Goal: Transaction & Acquisition: Book appointment/travel/reservation

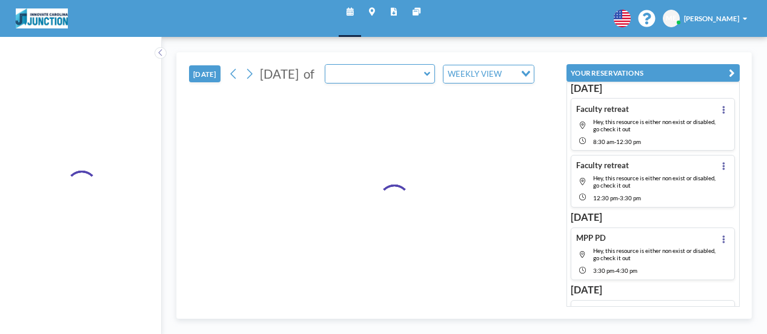
type input "Meeting Room 052"
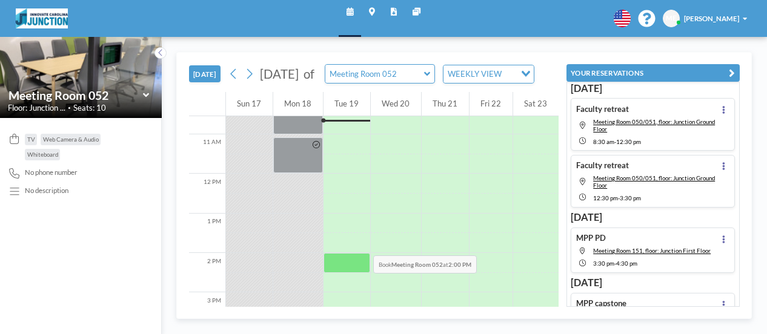
scroll to position [394, 0]
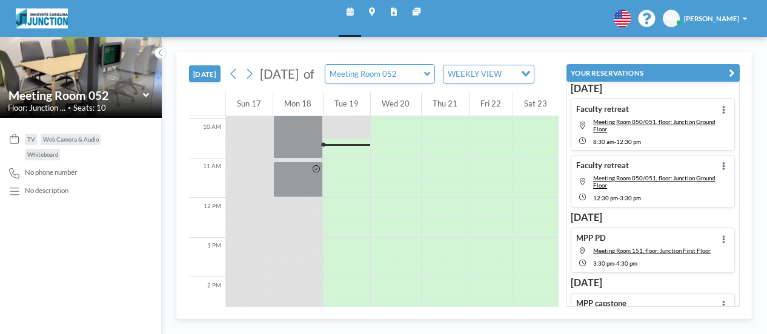
click at [430, 79] on icon at bounding box center [427, 74] width 6 height 10
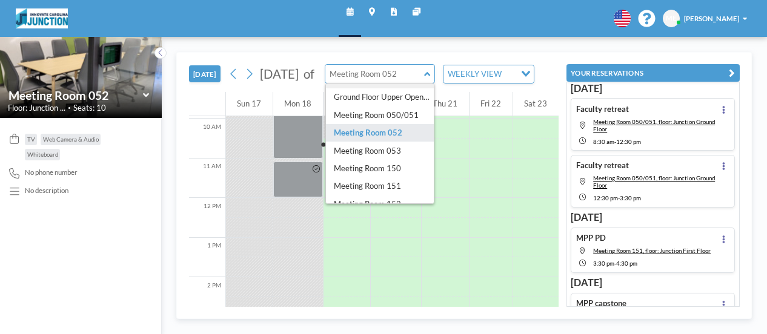
scroll to position [24, 0]
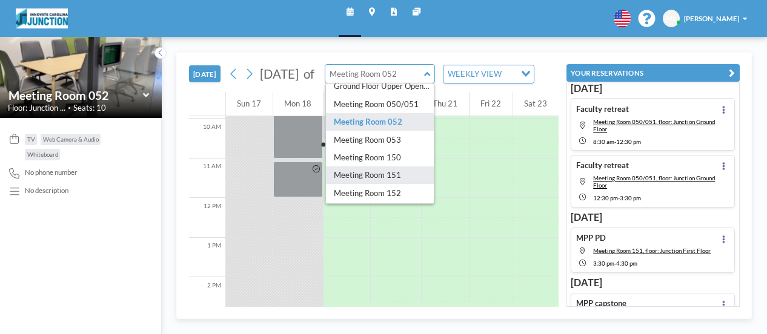
type input "Meeting Room 151"
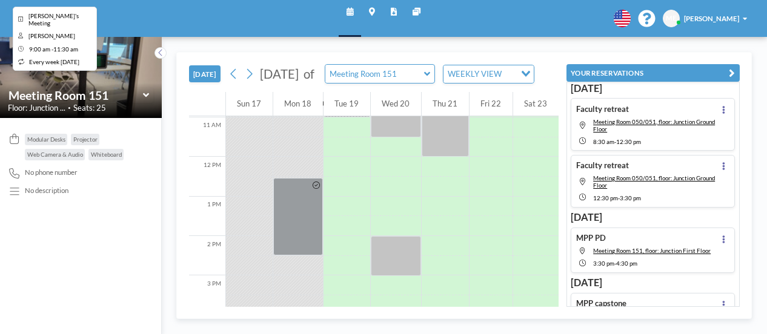
scroll to position [454, 0]
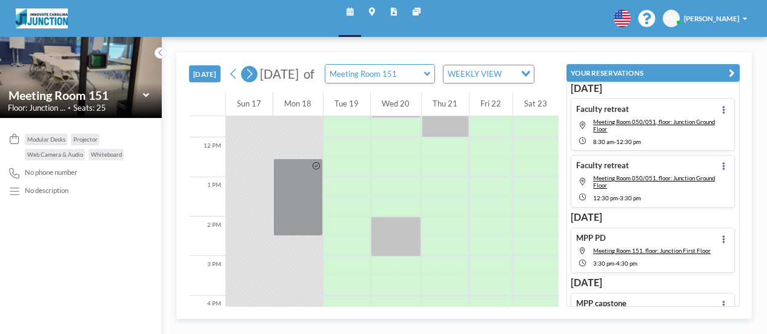
click at [245, 82] on icon at bounding box center [249, 74] width 9 height 15
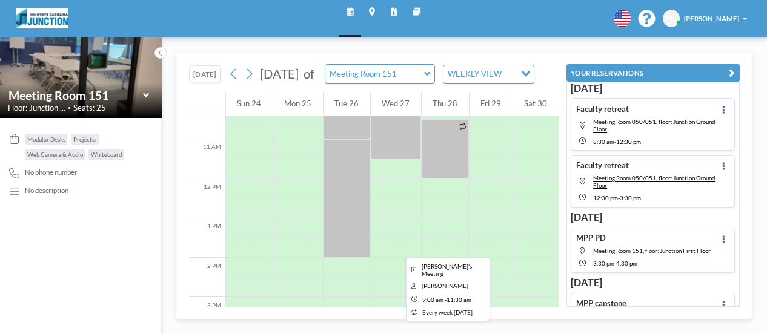
scroll to position [416, 0]
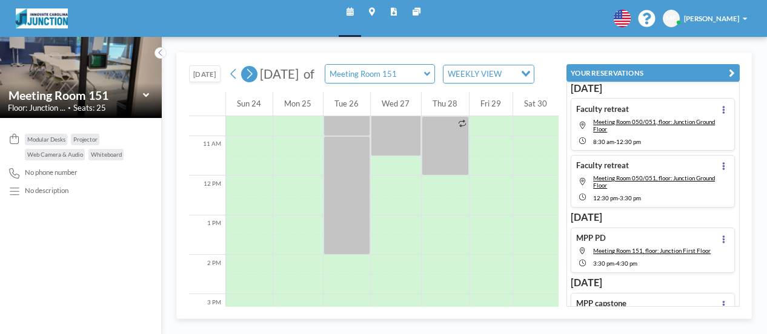
click at [254, 76] on icon at bounding box center [249, 74] width 9 height 15
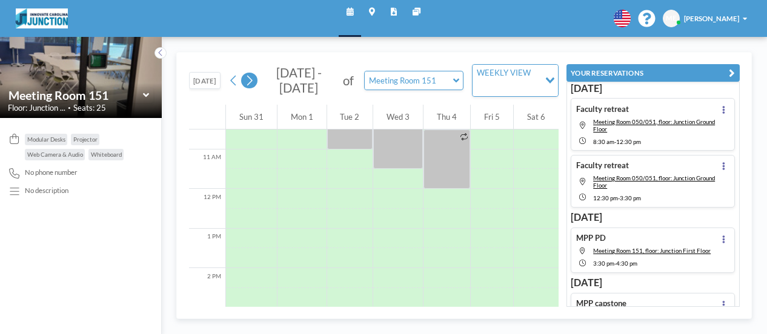
click at [251, 82] on icon at bounding box center [249, 81] width 5 height 10
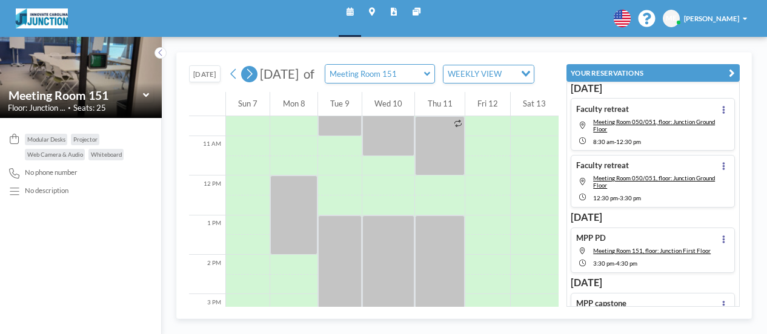
click at [250, 82] on icon at bounding box center [249, 74] width 9 height 15
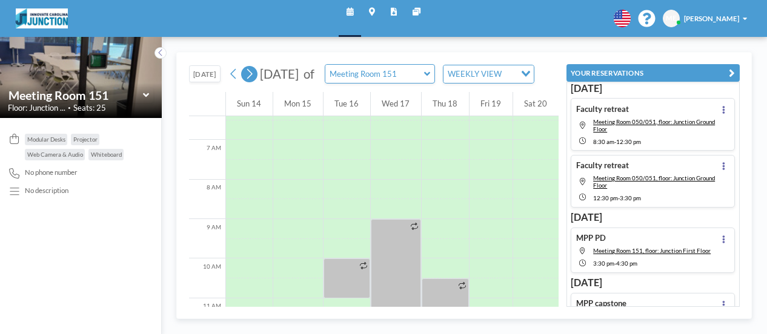
scroll to position [295, 0]
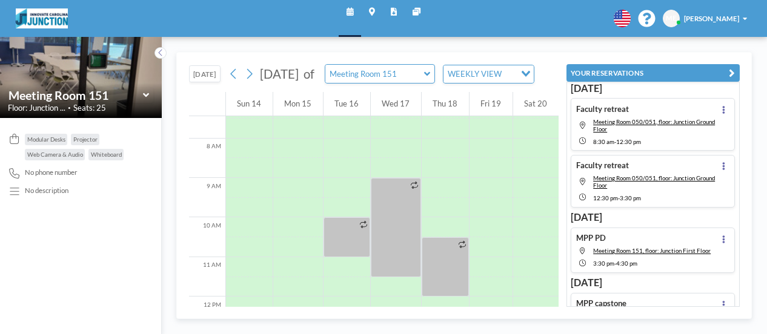
click at [430, 79] on icon at bounding box center [427, 74] width 6 height 10
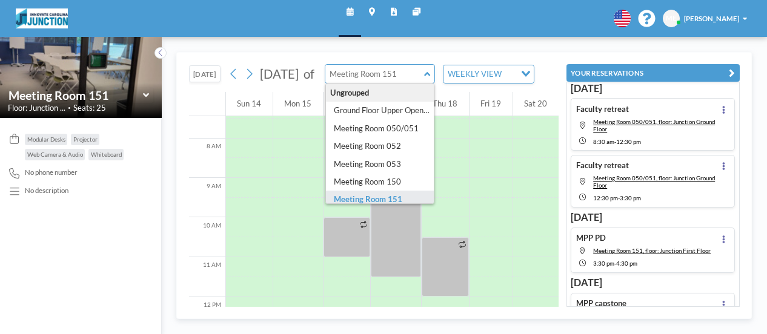
click at [148, 93] on icon at bounding box center [146, 95] width 6 height 10
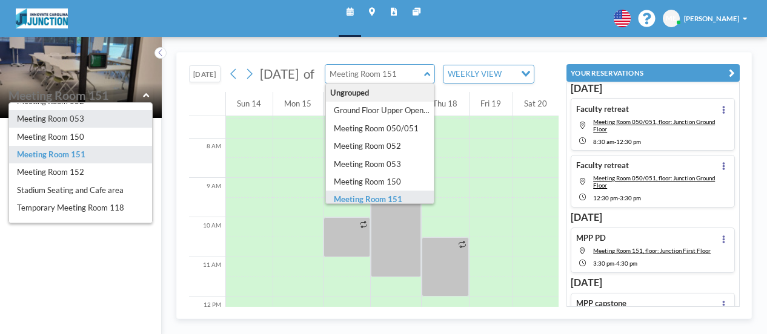
scroll to position [81, 0]
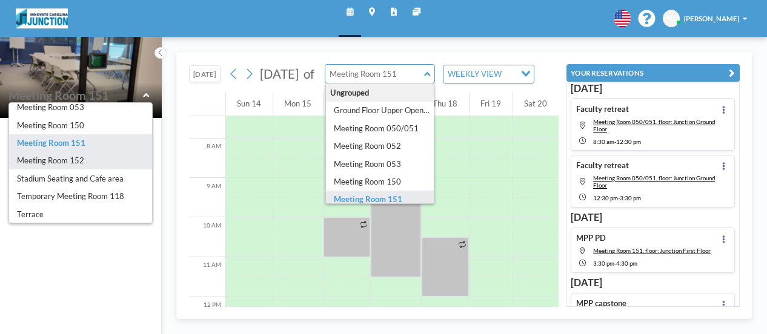
type input "Meeting Room 152"
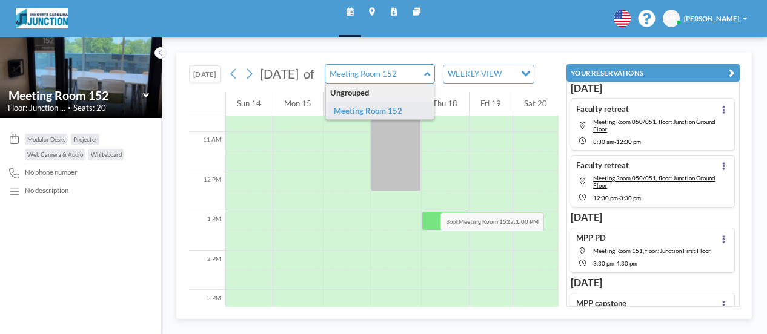
scroll to position [477, 0]
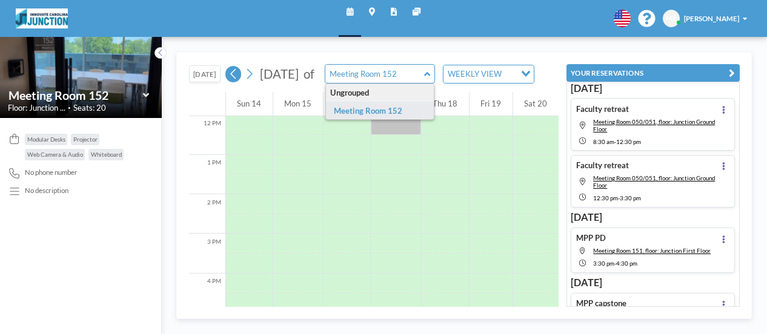
click at [240, 82] on button at bounding box center [233, 74] width 16 height 16
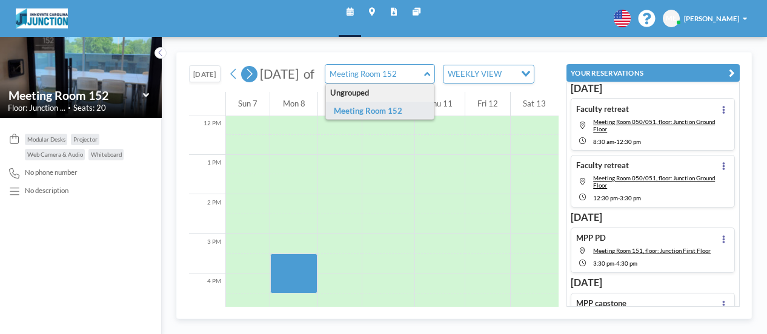
click at [251, 82] on icon at bounding box center [249, 74] width 9 height 15
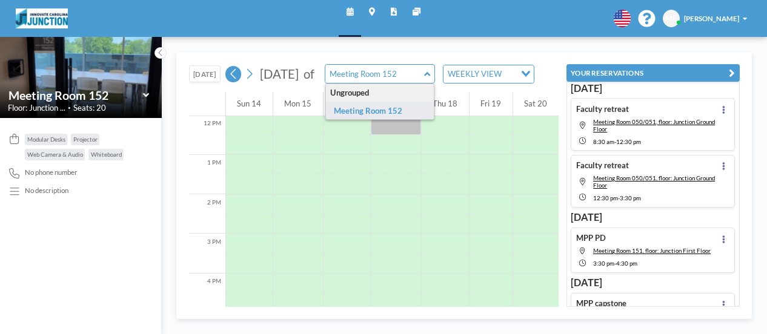
click at [234, 80] on icon at bounding box center [233, 74] width 9 height 15
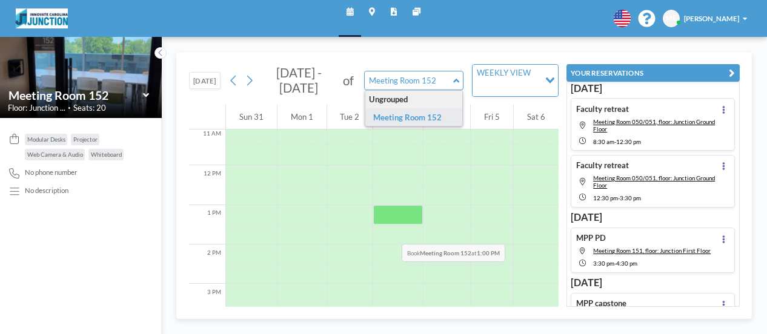
scroll to position [477, 0]
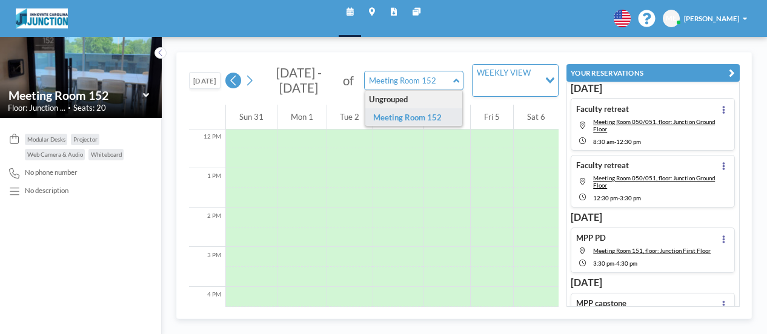
click at [226, 81] on button at bounding box center [233, 81] width 16 height 16
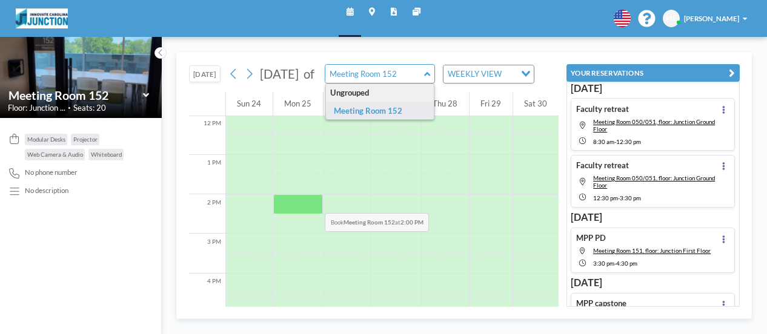
scroll to position [537, 0]
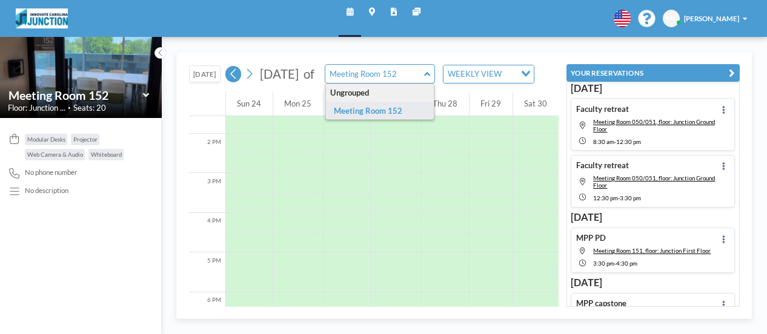
click at [230, 82] on icon at bounding box center [233, 74] width 9 height 15
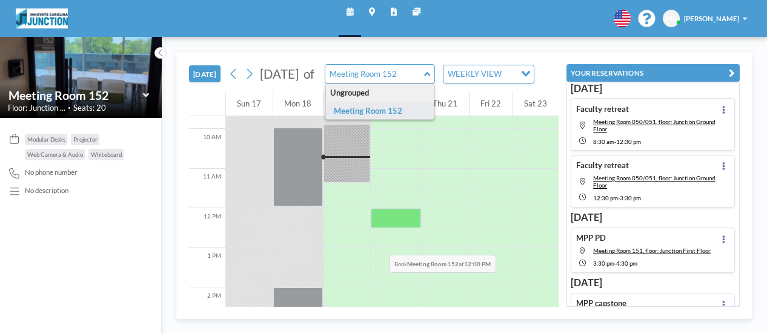
scroll to position [454, 0]
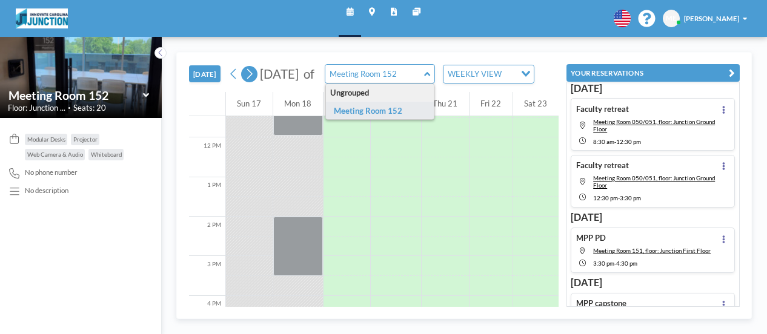
click at [256, 80] on button at bounding box center [249, 74] width 16 height 16
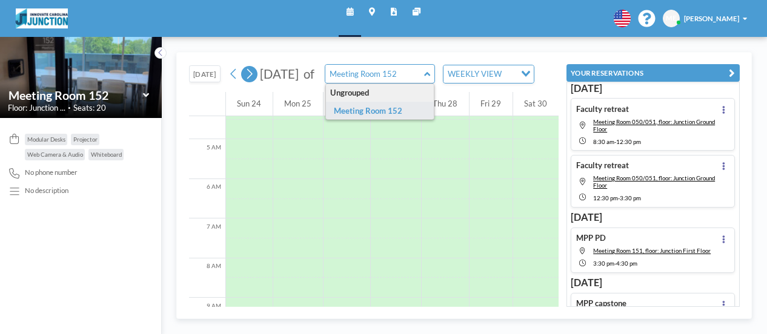
scroll to position [295, 0]
click at [256, 80] on button at bounding box center [249, 74] width 16 height 16
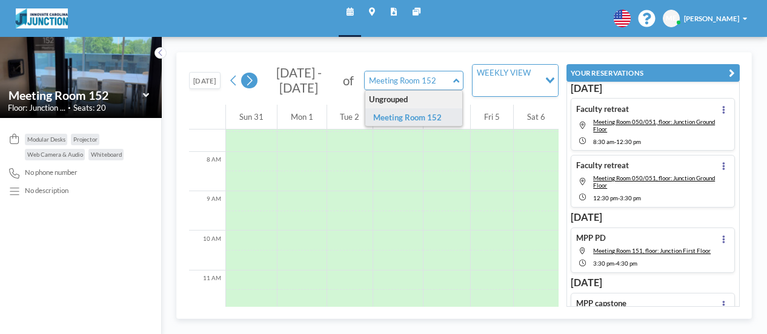
click at [253, 86] on icon at bounding box center [249, 80] width 9 height 15
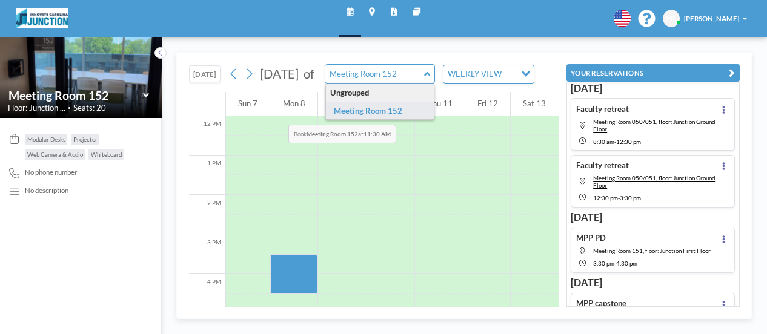
scroll to position [477, 0]
click at [247, 82] on icon at bounding box center [249, 74] width 9 height 15
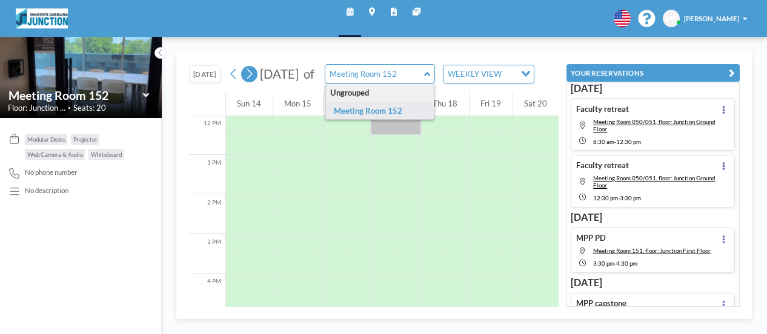
click at [256, 78] on button at bounding box center [249, 74] width 16 height 16
click at [253, 81] on icon at bounding box center [249, 74] width 9 height 15
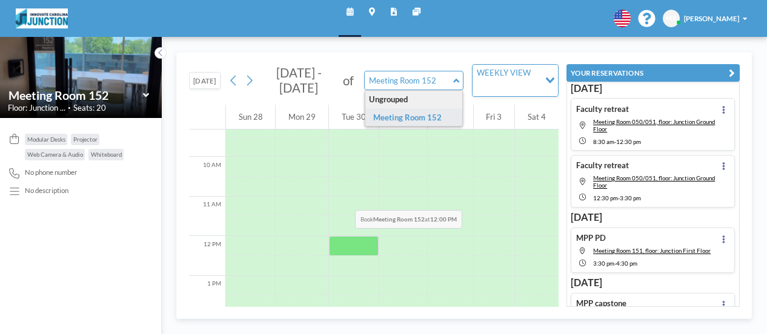
scroll to position [416, 0]
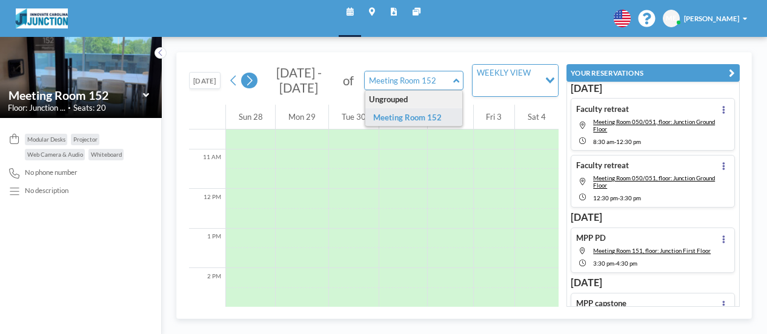
click at [252, 82] on icon at bounding box center [249, 80] width 9 height 15
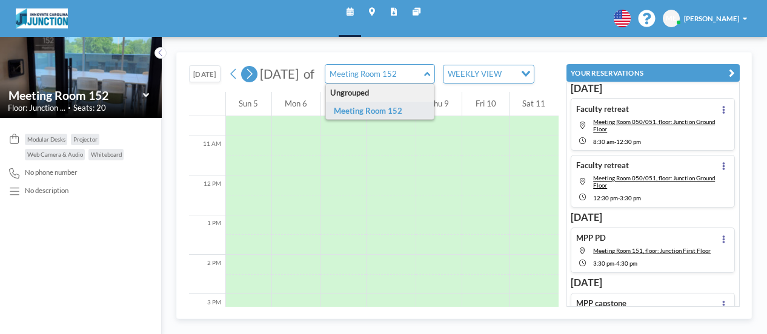
click at [252, 82] on icon at bounding box center [249, 74] width 9 height 15
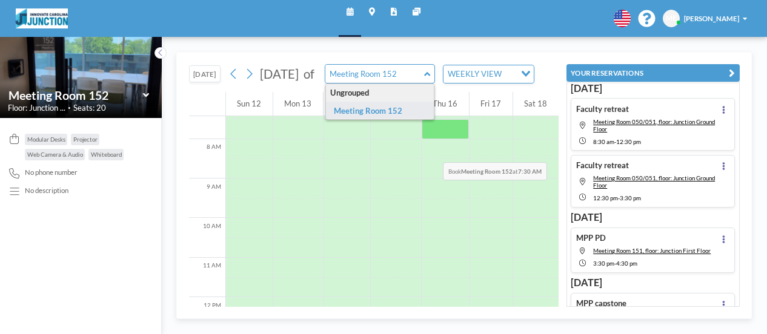
scroll to position [295, 0]
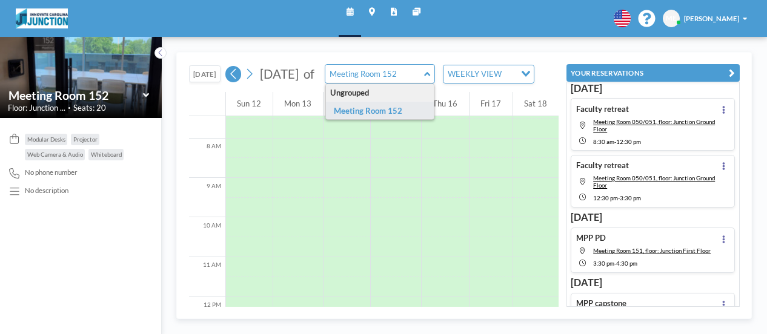
click at [240, 79] on button at bounding box center [233, 74] width 16 height 16
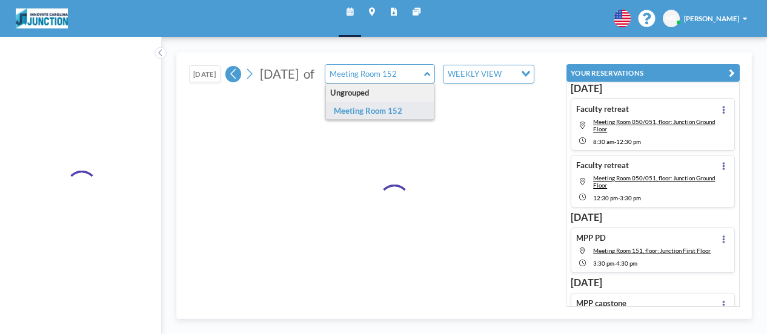
click at [240, 79] on button at bounding box center [233, 74] width 16 height 16
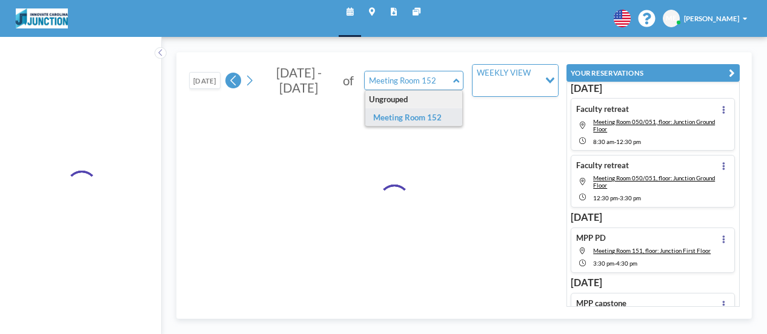
click at [240, 79] on button at bounding box center [233, 81] width 16 height 16
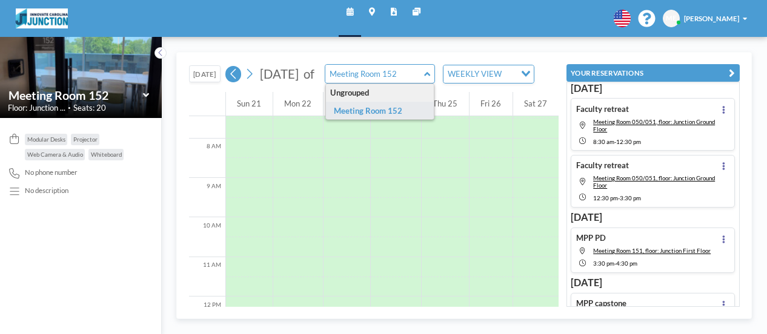
click at [240, 79] on button at bounding box center [233, 74] width 16 height 16
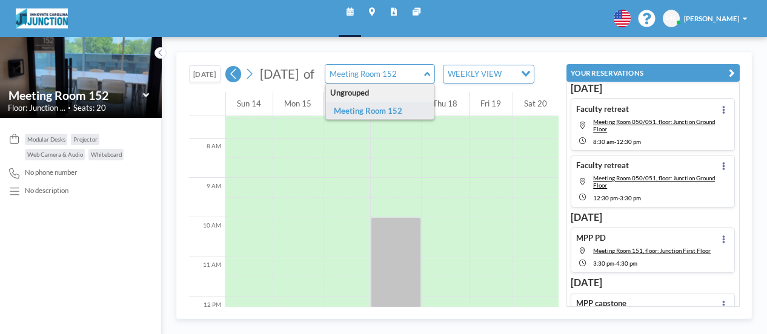
click at [240, 79] on button at bounding box center [233, 74] width 16 height 16
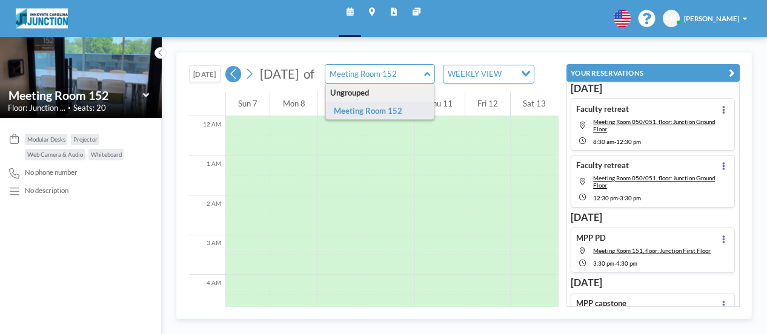
scroll to position [156, 0]
click at [240, 79] on button at bounding box center [233, 74] width 16 height 16
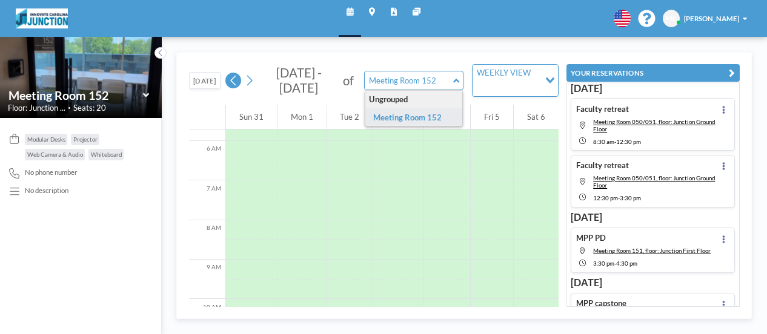
scroll to position [295, 0]
click at [243, 85] on div "[DATE] - [DATE] of Meeting Room 152 Ungrouped Meeting Room 152 WEEKLY VIEW Load…" at bounding box center [391, 80] width 332 height 33
click at [250, 79] on icon at bounding box center [249, 80] width 9 height 15
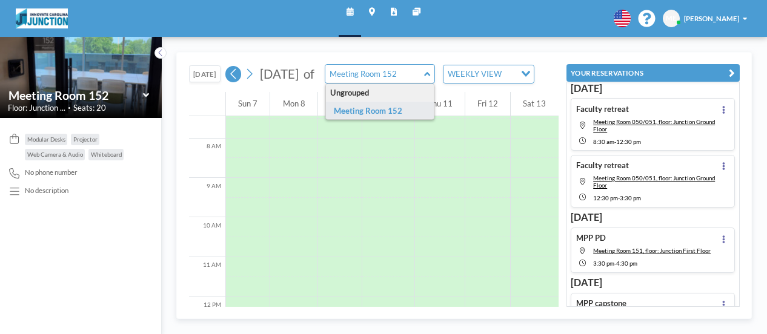
click at [236, 82] on icon at bounding box center [233, 74] width 9 height 15
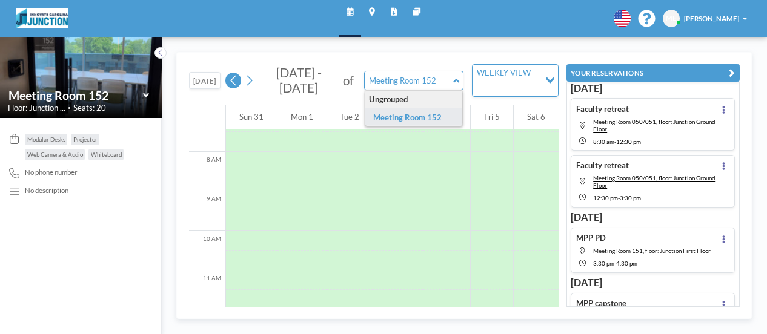
click at [238, 80] on icon at bounding box center [233, 80] width 9 height 15
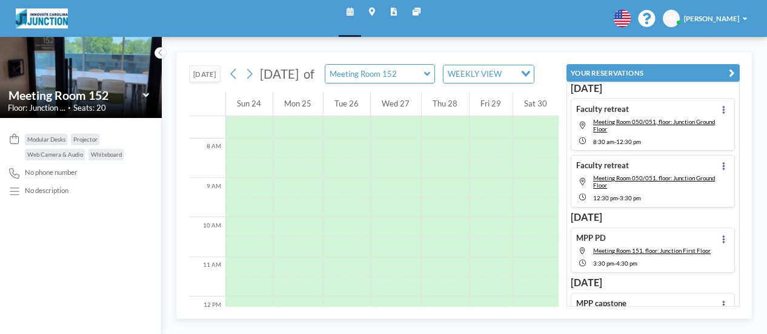
click at [228, 82] on button at bounding box center [233, 74] width 16 height 16
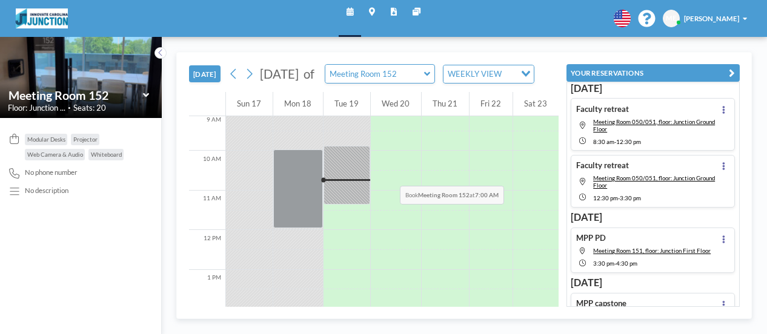
scroll to position [394, 0]
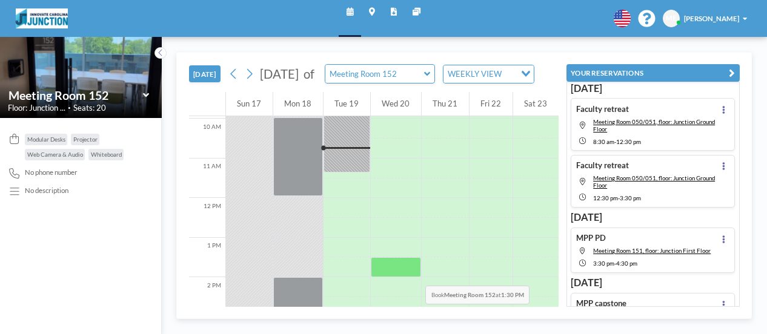
click at [411, 272] on div at bounding box center [396, 267] width 50 height 20
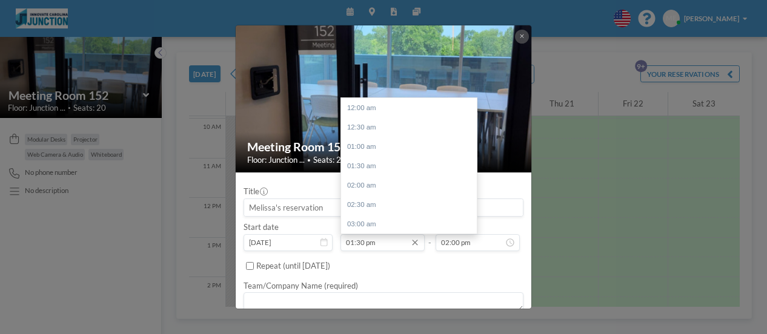
scroll to position [524, 0]
click at [358, 241] on input "01:30 pm" at bounding box center [382, 242] width 84 height 17
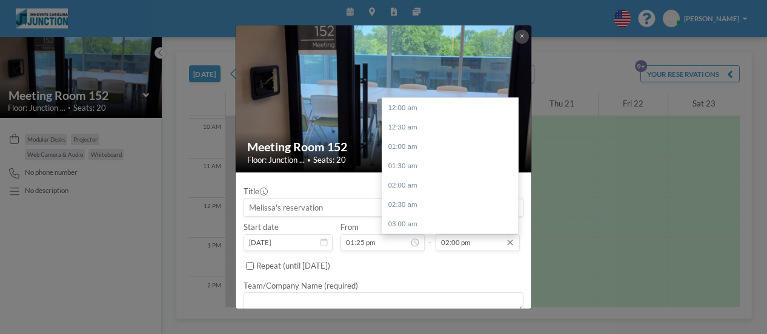
scroll to position [543, 0]
type input "01:25 pm"
click at [455, 242] on input "02:00 pm" at bounding box center [477, 242] width 84 height 17
click at [452, 242] on input "02:00 pm" at bounding box center [477, 242] width 84 height 17
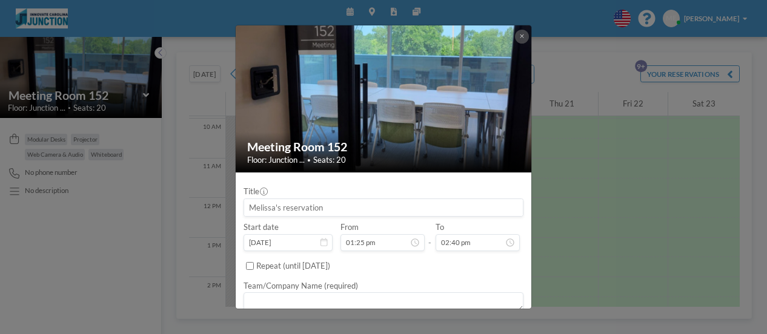
type input "02:40 pm"
click at [338, 282] on label "Team/Company Name (required)" at bounding box center [300, 286] width 114 height 10
click at [305, 294] on textarea at bounding box center [383, 301] width 280 height 19
type textarea "MPP"
click at [374, 209] on input at bounding box center [383, 207] width 279 height 17
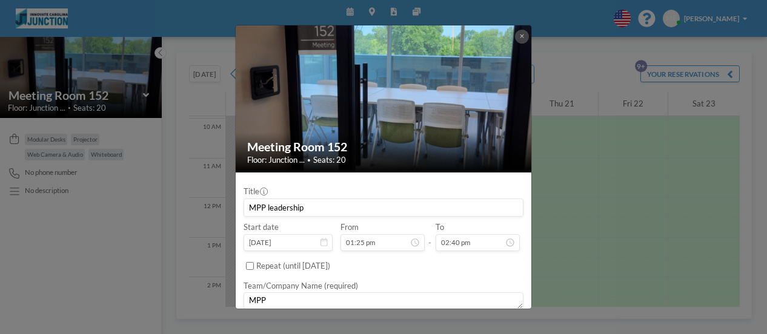
scroll to position [61, 0]
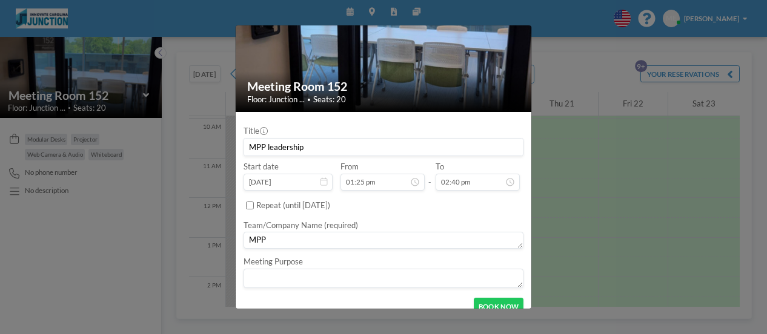
type input "MPP leadership"
click at [317, 206] on label "Repeat (until [DATE])" at bounding box center [293, 205] width 74 height 10
click at [254, 206] on input "Repeat (until [DATE])" at bounding box center [250, 206] width 8 height 8
checkbox input "true"
type input "MPP leadership"
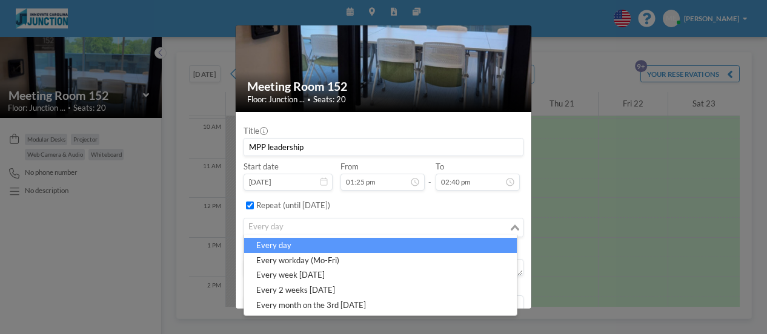
click at [510, 228] on icon "Search for option" at bounding box center [514, 228] width 8 height 6
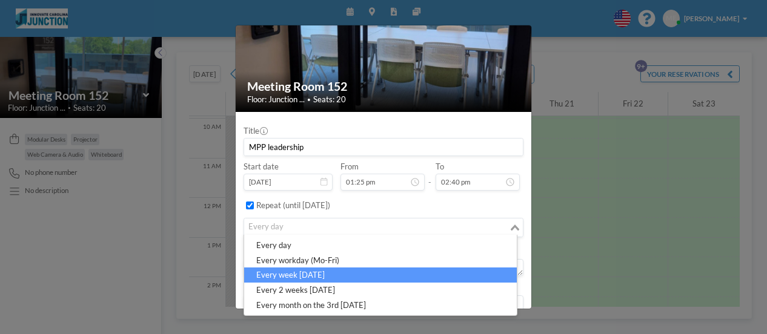
click at [327, 275] on li "every week [DATE]" at bounding box center [380, 275] width 272 height 15
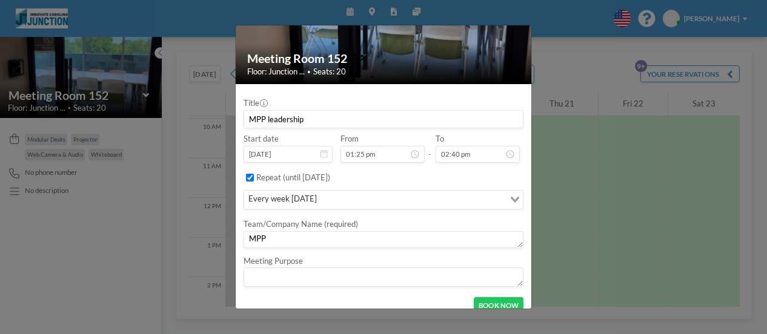
scroll to position [101, 0]
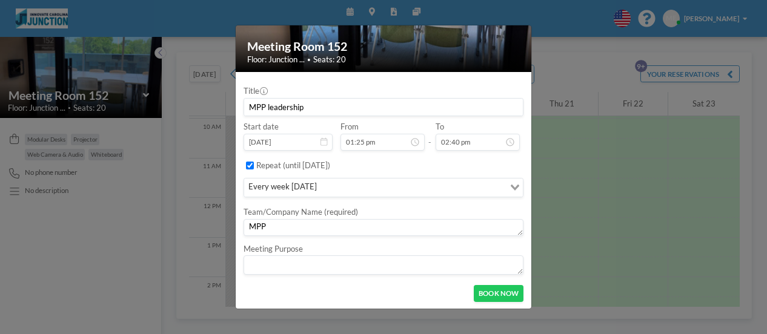
click at [330, 164] on label "Repeat (until [DATE])" at bounding box center [293, 165] width 74 height 10
click at [254, 164] on input "Repeat (until [DATE])" at bounding box center [250, 166] width 8 height 8
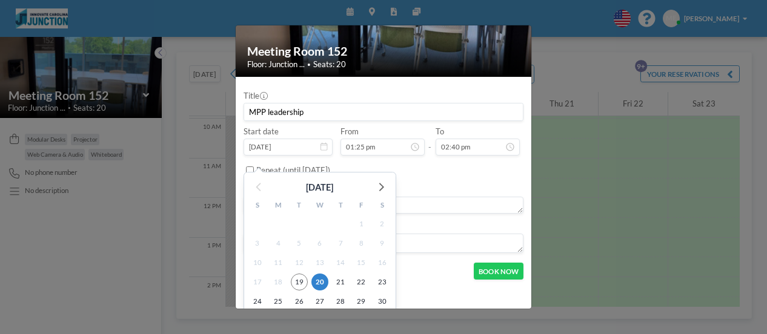
scroll to position [96, 0]
drag, startPoint x: 371, startPoint y: 191, endPoint x: 379, endPoint y: 185, distance: 9.9
click at [372, 190] on div at bounding box center [380, 186] width 18 height 18
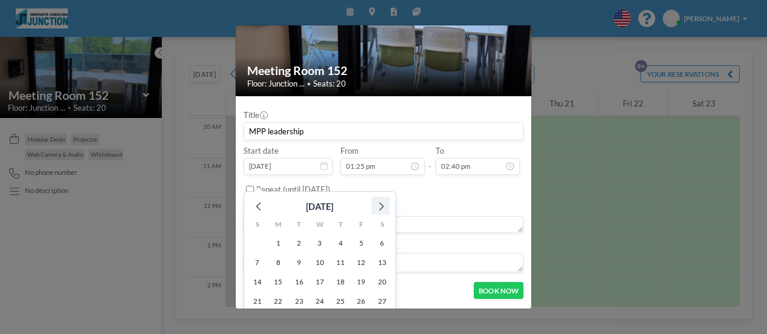
click at [379, 183] on div "Title MPP leadership Start date [DATE] [DATE] S M T W T F S 31 1 2 3 4 5 6 7 8 …" at bounding box center [383, 189] width 280 height 170
click at [379, 183] on div "Repeat (until [DATE])" at bounding box center [389, 190] width 267 height 18
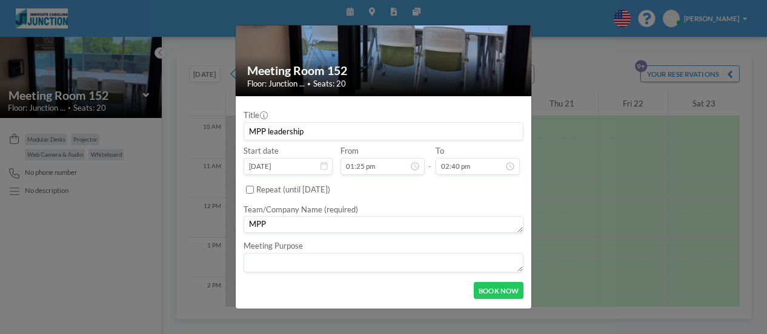
scroll to position [74, 0]
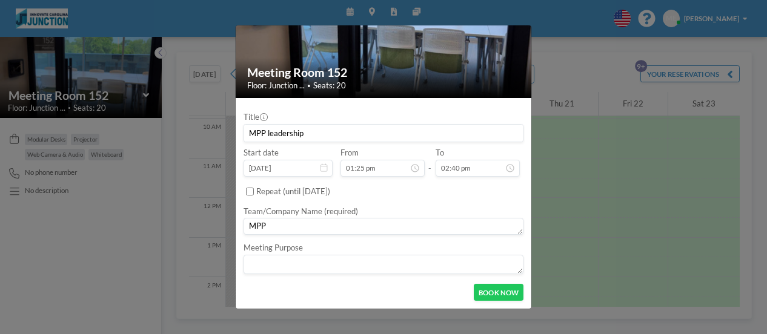
click at [309, 191] on label "Repeat (until [DATE])" at bounding box center [293, 192] width 74 height 10
click at [254, 191] on input "Repeat (until [DATE])" at bounding box center [250, 192] width 8 height 8
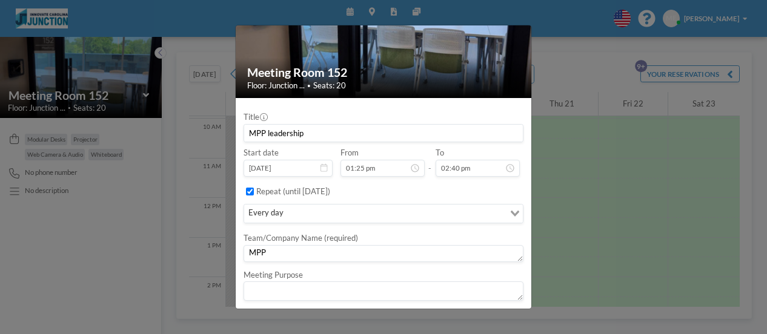
click at [330, 191] on label "Repeat (until [DATE])" at bounding box center [293, 192] width 74 height 10
click at [254, 191] on input "Repeat (until [DATE])" at bounding box center [250, 192] width 8 height 8
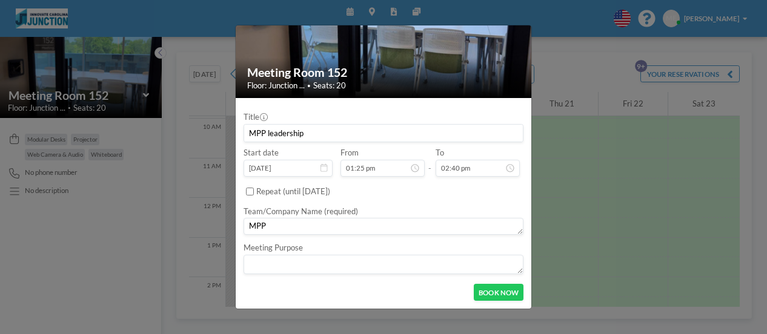
click at [330, 188] on label "Repeat (until [DATE])" at bounding box center [293, 192] width 74 height 10
click at [254, 188] on input "Repeat (until [DATE])" at bounding box center [250, 192] width 8 height 8
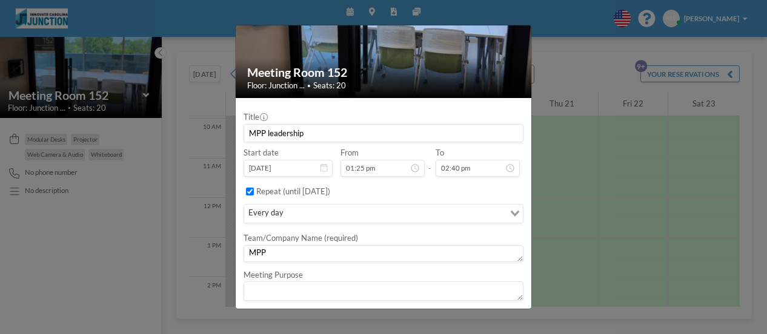
click at [506, 208] on div "Loading..." at bounding box center [513, 213] width 19 height 16
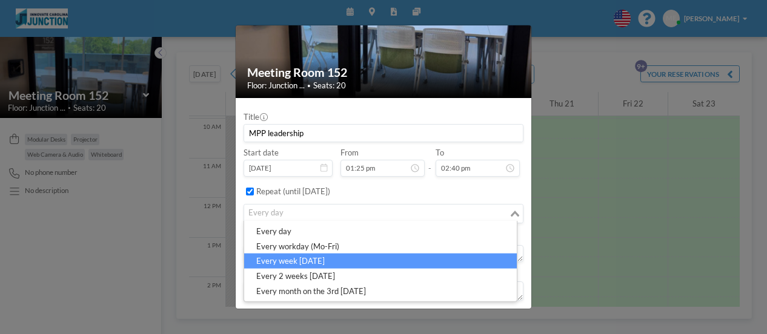
click at [348, 262] on li "every week [DATE]" at bounding box center [380, 261] width 272 height 15
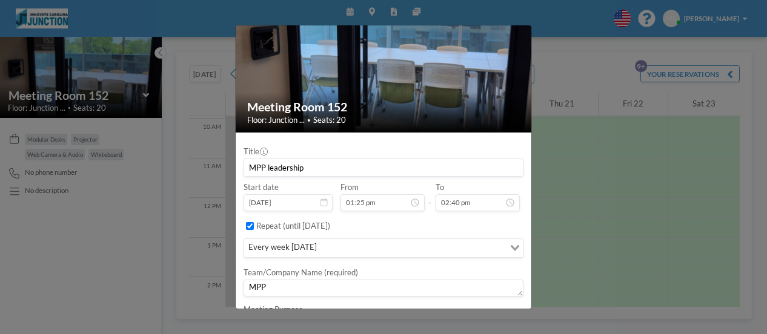
scroll to position [101, 0]
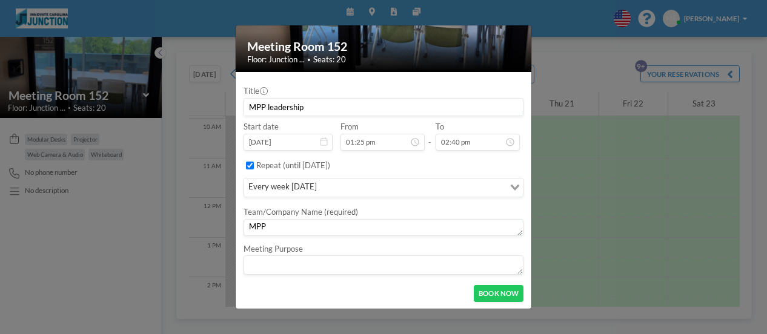
click at [309, 165] on label "Repeat (until [DATE])" at bounding box center [293, 165] width 74 height 10
click at [254, 165] on input "Repeat (until [DATE])" at bounding box center [250, 166] width 8 height 8
checkbox input "false"
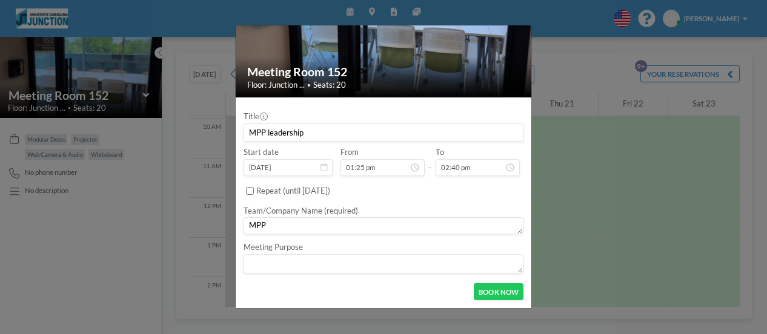
scroll to position [74, 0]
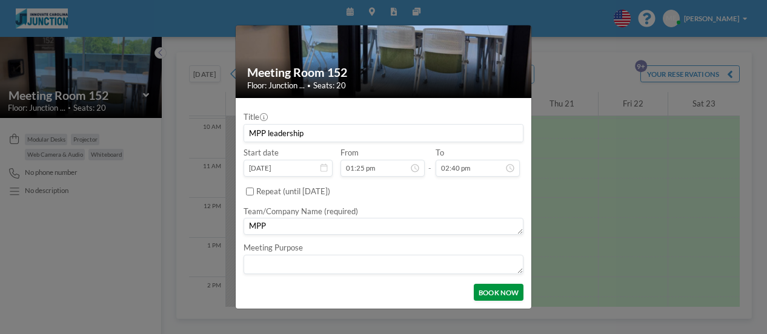
click at [498, 285] on button "BOOK NOW" at bounding box center [499, 292] width 50 height 17
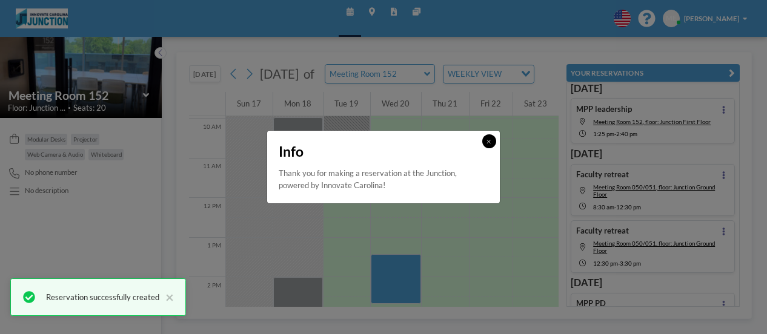
click at [489, 139] on icon at bounding box center [488, 142] width 4 height 6
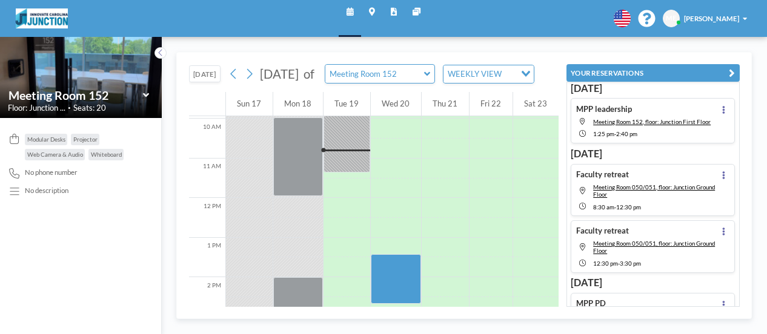
click at [430, 76] on icon at bounding box center [427, 74] width 6 height 4
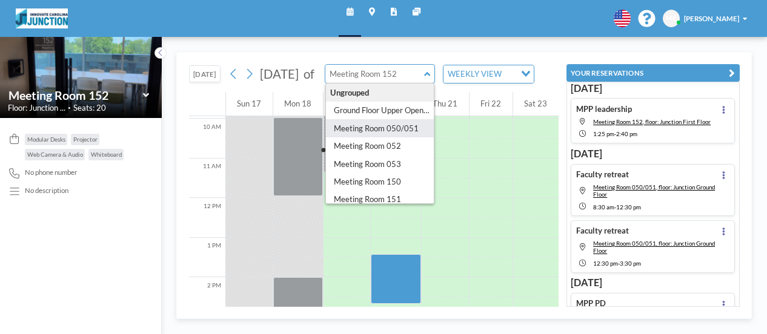
type input "Meeting Room 050/051"
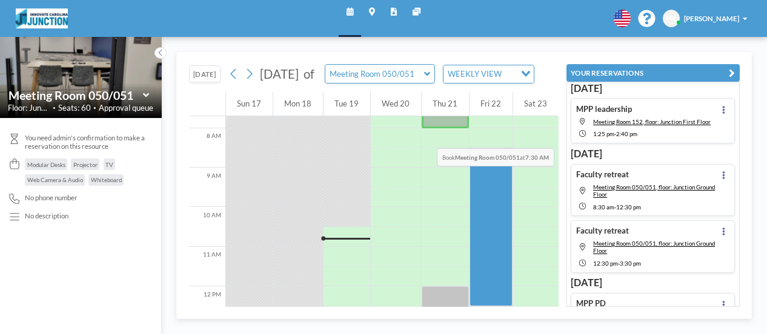
scroll to position [394, 0]
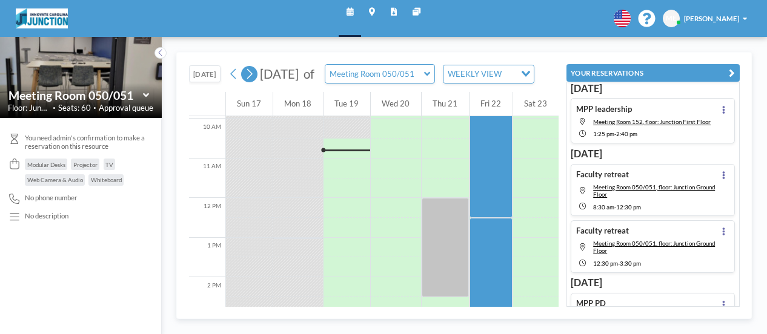
click at [249, 82] on icon at bounding box center [249, 74] width 9 height 15
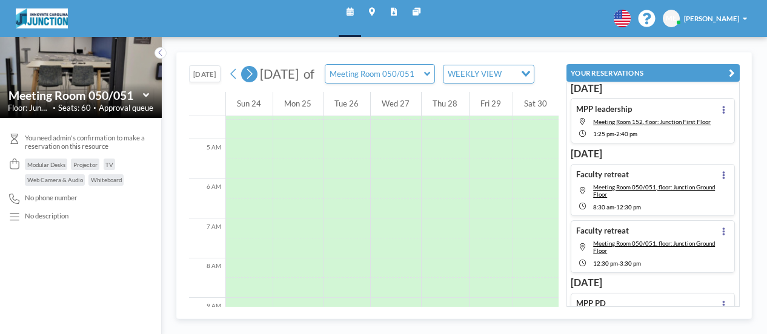
scroll to position [295, 0]
click at [249, 82] on icon at bounding box center [249, 74] width 9 height 15
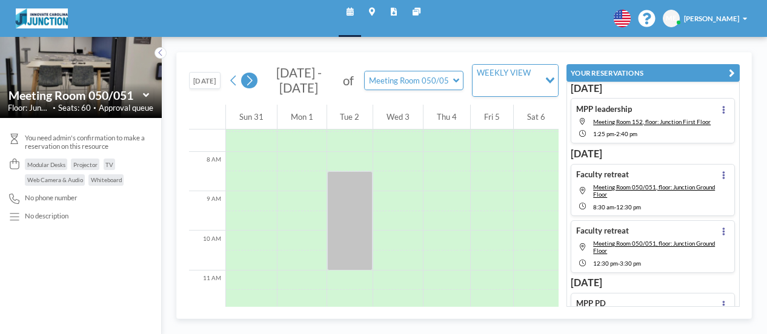
click at [249, 82] on icon at bounding box center [249, 80] width 9 height 15
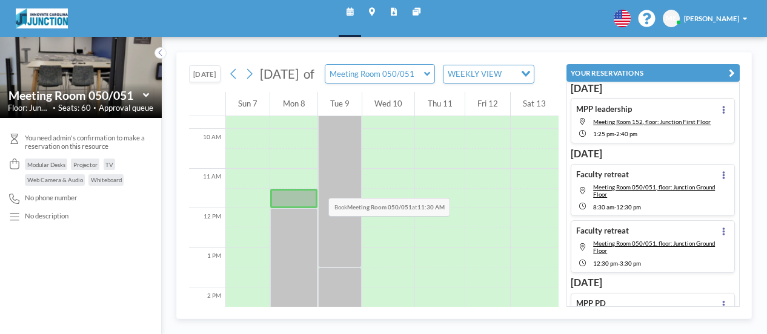
scroll to position [416, 0]
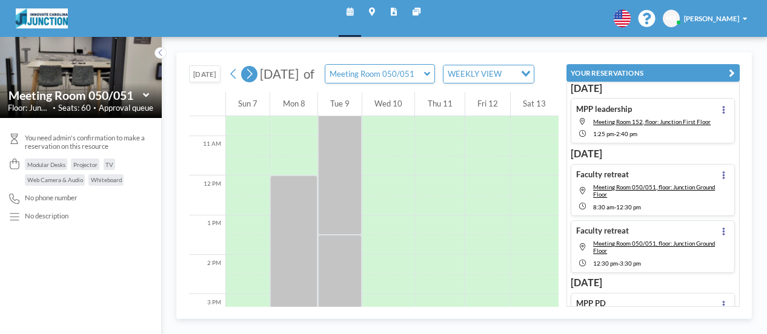
click at [254, 82] on icon at bounding box center [249, 74] width 9 height 15
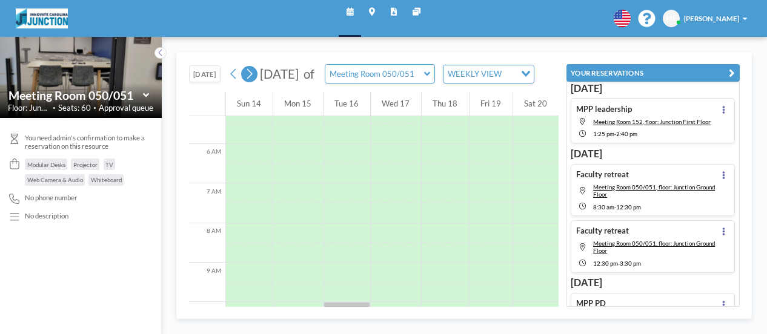
scroll to position [295, 0]
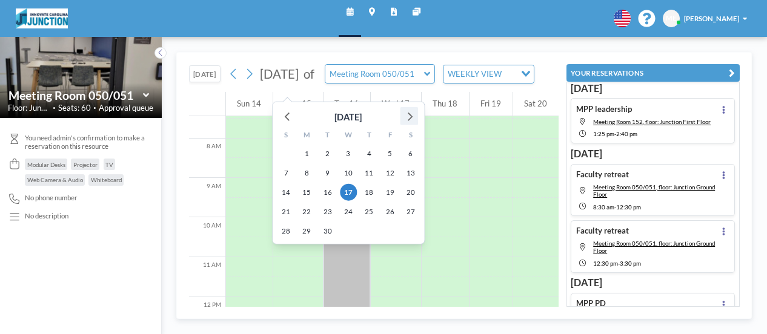
click at [415, 119] on icon at bounding box center [409, 116] width 16 height 16
click at [305, 154] on span "1" at bounding box center [306, 153] width 17 height 17
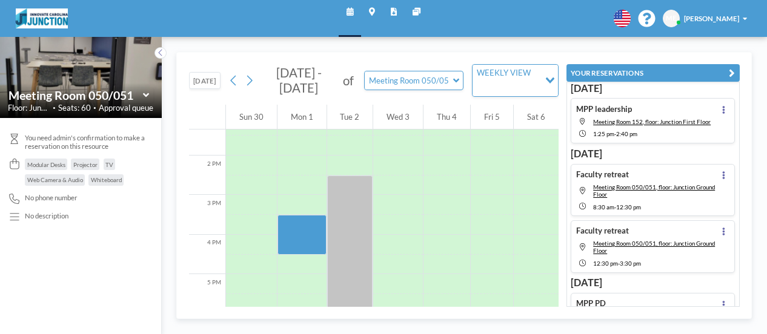
scroll to position [537, 0]
